Goal: Task Accomplishment & Management: Use online tool/utility

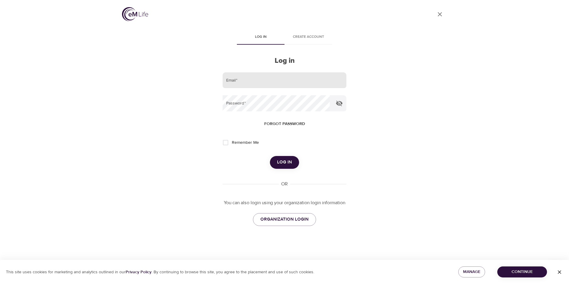
click at [289, 73] on input "email" at bounding box center [284, 80] width 124 height 16
type input "[EMAIL_ADDRESS][DOMAIN_NAME]"
click at [270, 156] on button "Log in" at bounding box center [284, 162] width 29 height 12
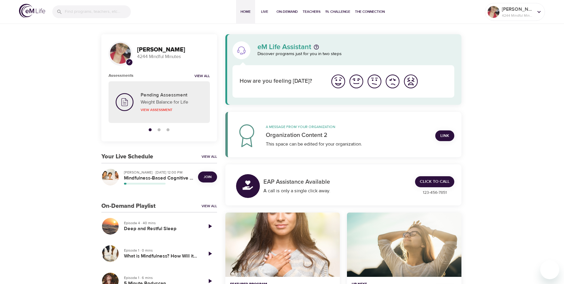
scroll to position [30, 0]
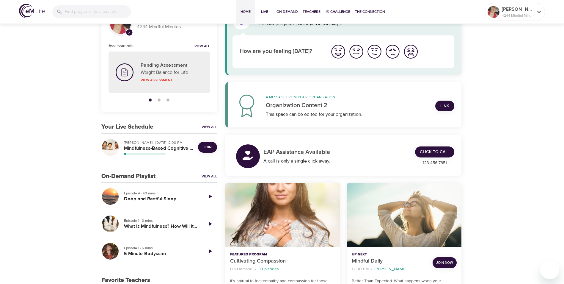
click at [164, 147] on h5 "Mindfulness-Based Cognitive Training (MBCT)" at bounding box center [158, 148] width 69 height 6
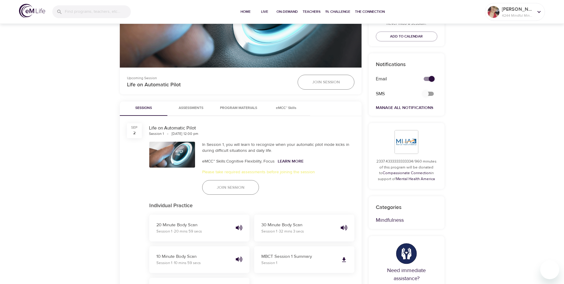
scroll to position [208, 0]
click at [228, 185] on span "Join Session" at bounding box center [231, 187] width 28 height 7
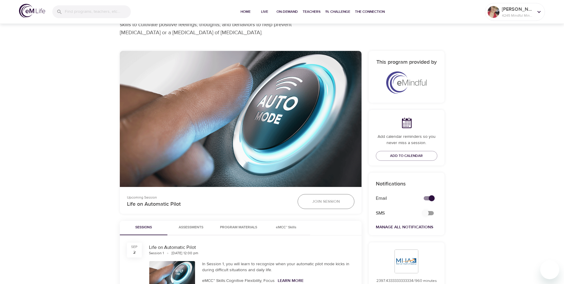
scroll to position [89, 0]
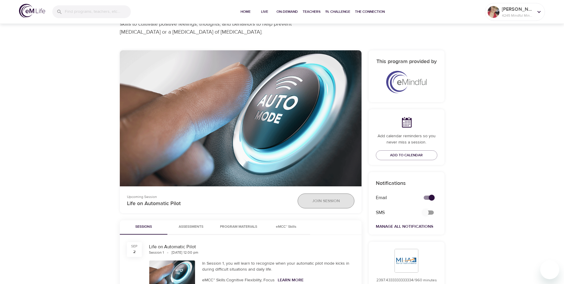
click at [319, 205] on button "Join Session" at bounding box center [326, 200] width 57 height 15
